Goal: Entertainment & Leisure: Consume media (video, audio)

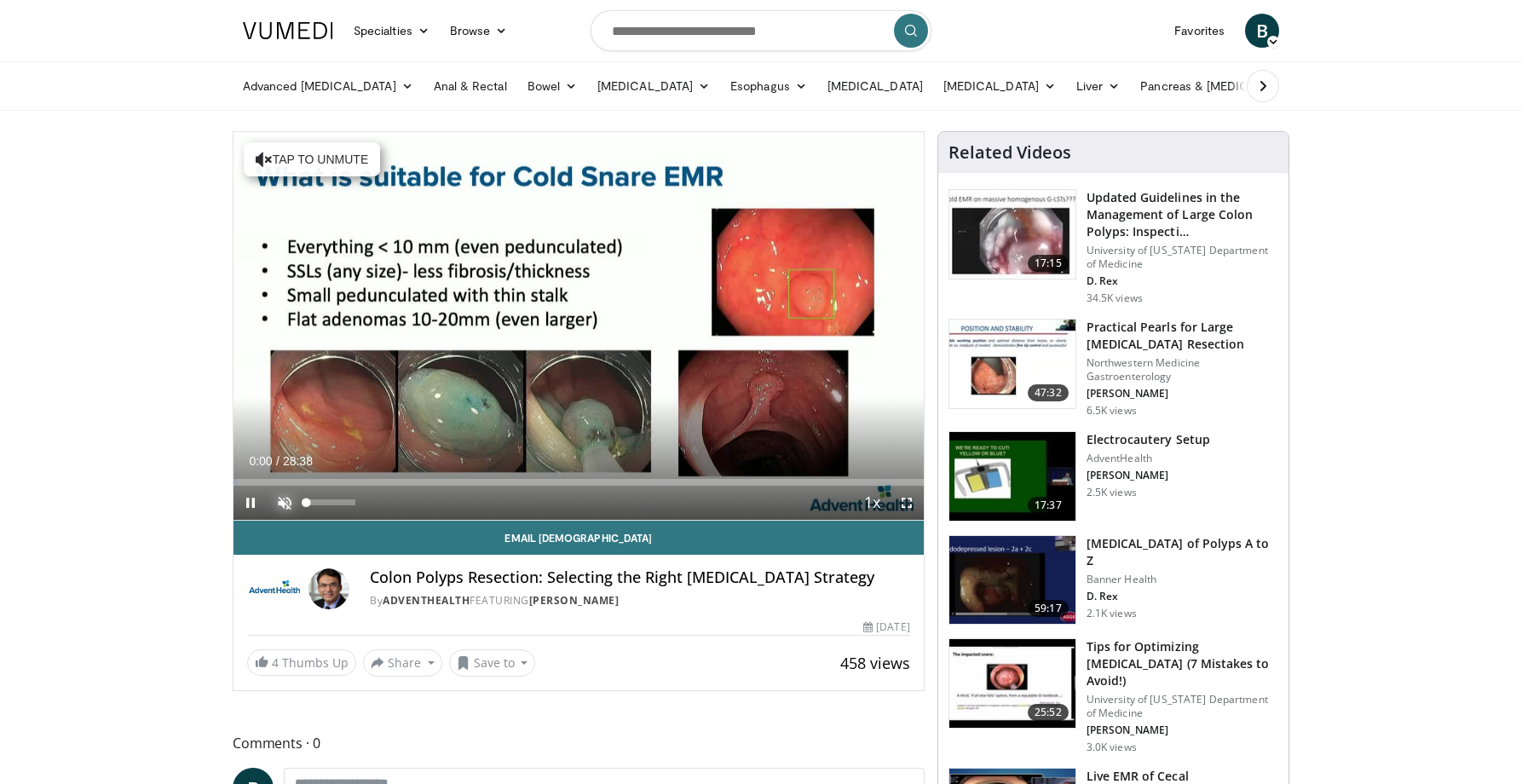
click at [282, 498] on span "Video Player" at bounding box center [284, 503] width 35 height 35
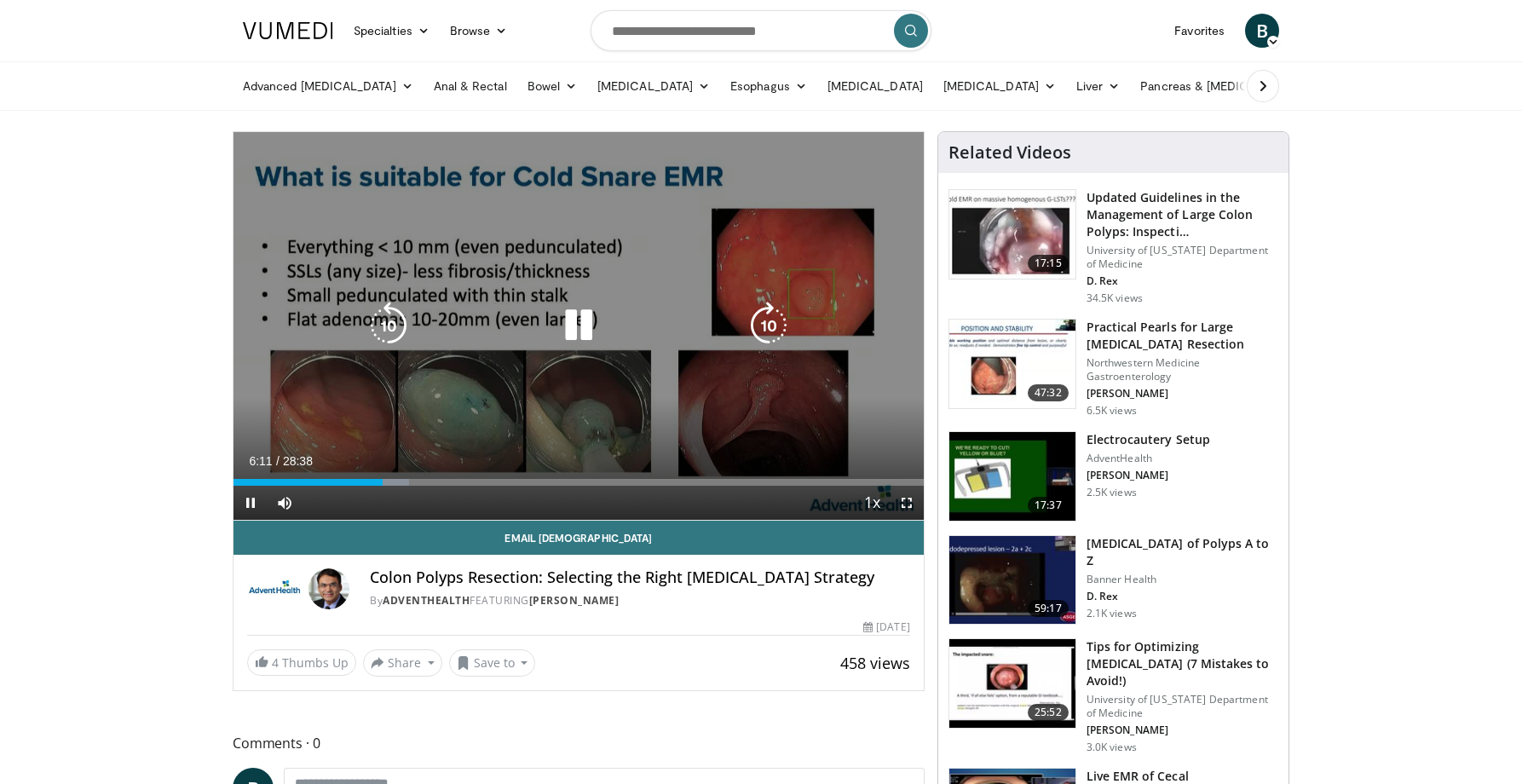
click at [575, 329] on icon "Video Player" at bounding box center [579, 325] width 47 height 47
